Goal: Use online tool/utility: Use online tool/utility

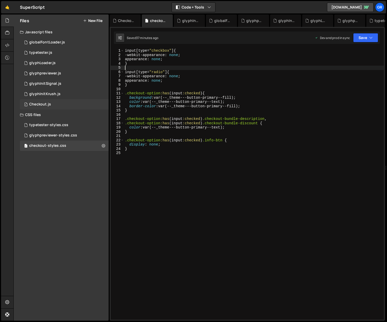
click at [53, 104] on div "1 Checkout.js 0" at bounding box center [64, 104] width 89 height 10
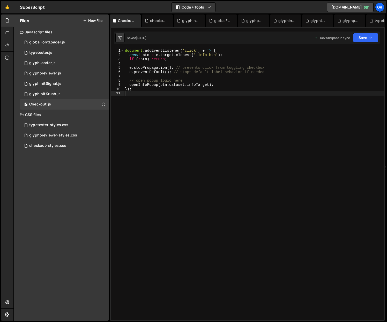
click at [134, 95] on div "document . addEventListener ( 'click' , e => { const btn = e . target . closest…" at bounding box center [254, 189] width 260 height 280
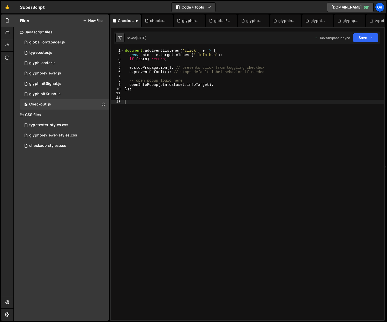
paste textarea "});"
type textarea "});"
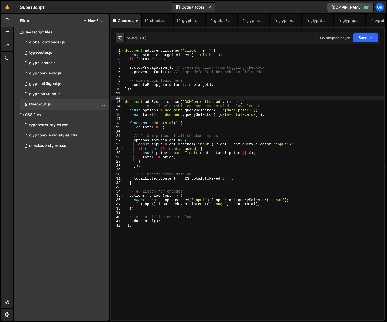
click at [131, 96] on div "document . addEventListener ( 'click' , e => { const btn = e . target . closest…" at bounding box center [254, 189] width 260 height 280
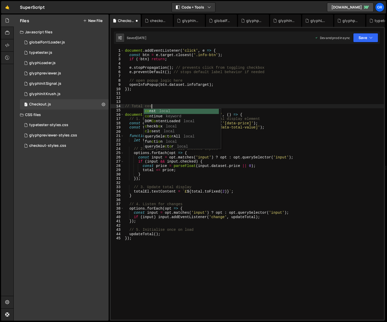
scroll to position [0, 2]
type textarea "// Total cost"
click at [148, 96] on div "document . addEventListener ( 'click' , e => { const btn = e . target . closest…" at bounding box center [254, 189] width 260 height 280
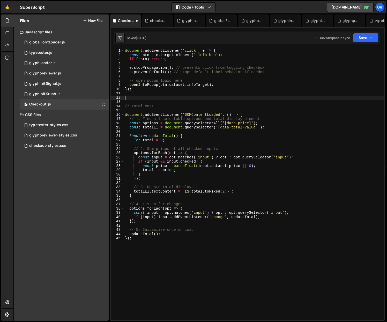
scroll to position [0, 0]
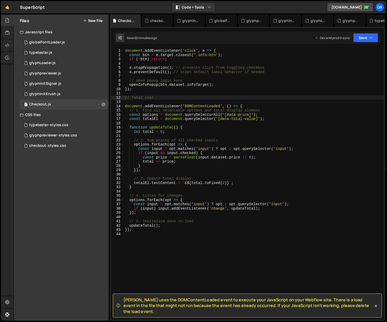
drag, startPoint x: 364, startPoint y: 311, endPoint x: 122, endPoint y: 302, distance: 241.5
click at [122, 302] on div "[PERSON_NAME] uses the DOMContentLoaded event to execute your JavaScript on you…" at bounding box center [247, 306] width 269 height 24
copy span "[PERSON_NAME] uses the DOMContentLoaded event to execute your JavaScript on you…"
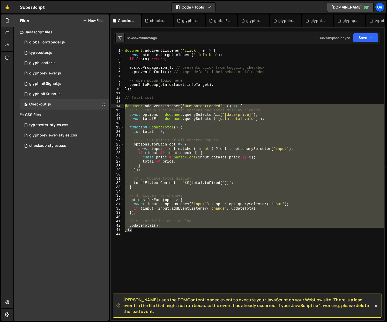
drag, startPoint x: 149, startPoint y: 232, endPoint x: 119, endPoint y: 106, distance: 129.1
click at [119, 106] on div "}); 1 2 3 4 5 6 7 8 9 10 11 12 13 14 15 16 17 18 19 20 21 22 23 24 25 26 27 28 …" at bounding box center [247, 184] width 273 height 271
paste textarea "updateTotal();"
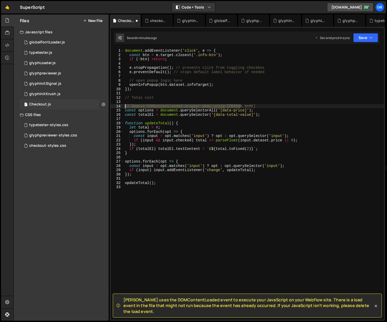
drag, startPoint x: 251, startPoint y: 105, endPoint x: 104, endPoint y: 107, distance: 147.4
click at [104, 107] on div "Files New File Javascript files 1 globalFontLoader.js 0 1 typetester.js 0 1 gly…" at bounding box center [199, 167] width 373 height 307
type textarea "// Remove DOMContentLoaded wrapper when using [PERSON_NAME]"
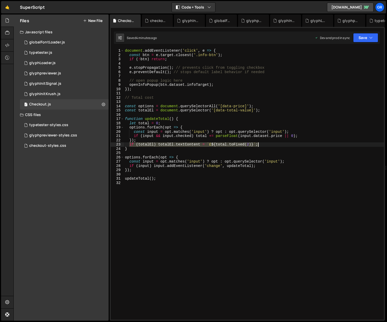
drag, startPoint x: 130, startPoint y: 144, endPoint x: 259, endPoint y: 144, distance: 129.3
click at [259, 144] on div "document . addEventListener ( 'click' , e => { const btn = e . target . closest…" at bounding box center [254, 189] width 260 height 280
paste textarea "Math.round(total"
type textarea "if (totalEl) totalEl.textContent = `£${Math.round(total)}`;"
